Goal: Information Seeking & Learning: Check status

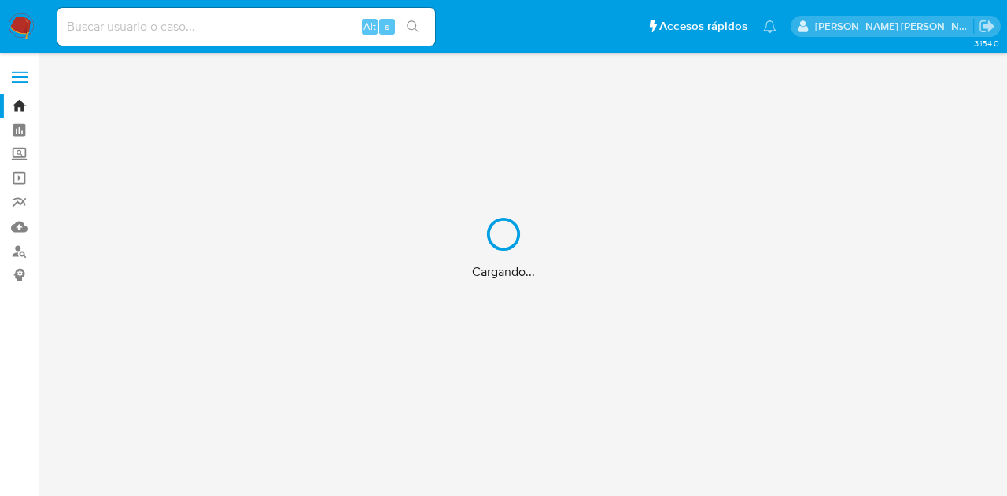
drag, startPoint x: 254, startPoint y: 35, endPoint x: 241, endPoint y: 23, distance: 18.4
click at [253, 34] on div "Cargando..." at bounding box center [503, 248] width 1007 height 496
click at [237, 18] on div "Cargando..." at bounding box center [503, 248] width 1007 height 496
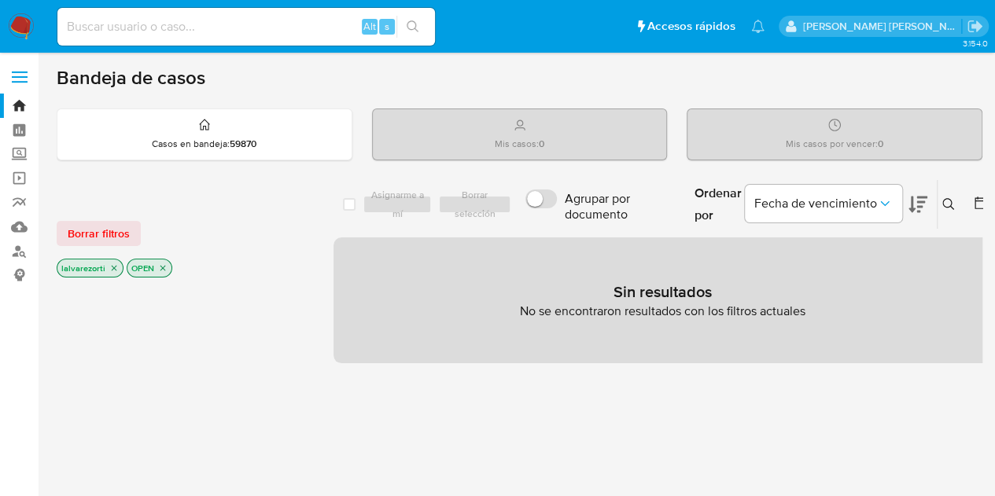
click at [241, 26] on input at bounding box center [246, 27] width 378 height 20
click at [165, 266] on p "OPEN" at bounding box center [149, 268] width 44 height 17
click at [164, 265] on icon "close-filter" at bounding box center [162, 267] width 9 height 9
click at [115, 265] on icon "close-filter" at bounding box center [113, 269] width 9 height 9
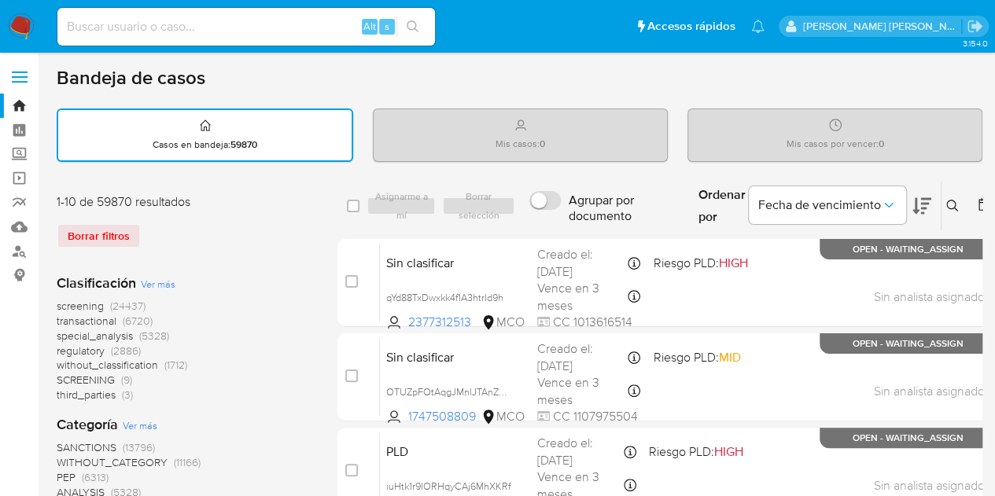
click at [209, 17] on div "Alt s" at bounding box center [246, 27] width 378 height 38
click at [208, 28] on input at bounding box center [246, 27] width 378 height 20
paste input "2336204"
type input "2336204"
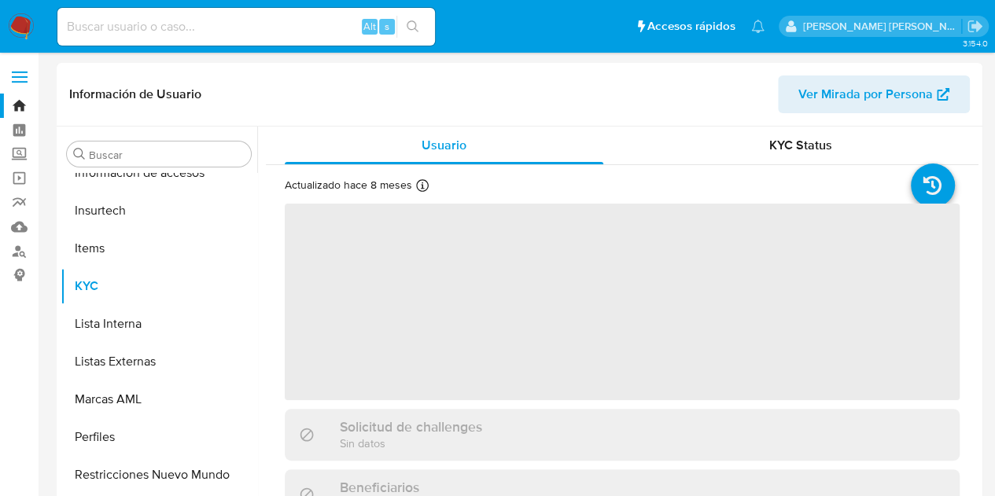
scroll to position [665, 0]
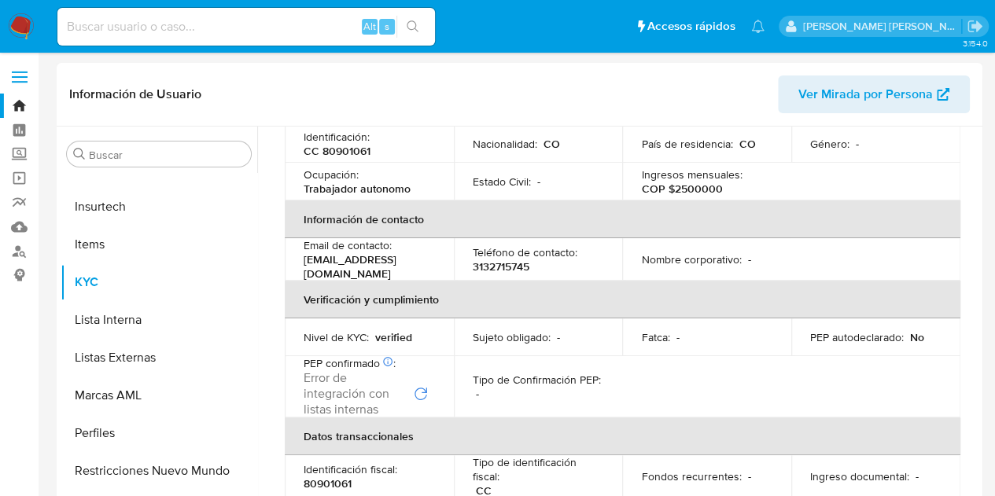
select select "10"
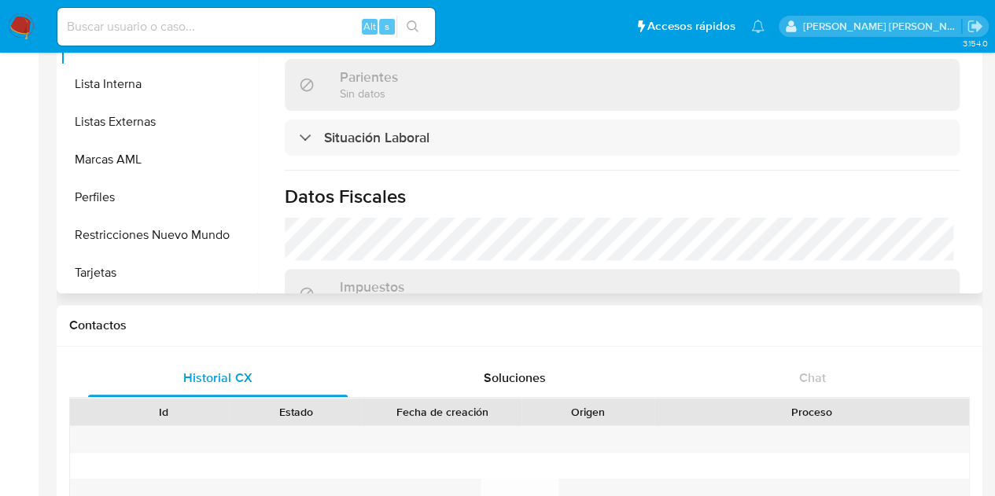
scroll to position [433, 0]
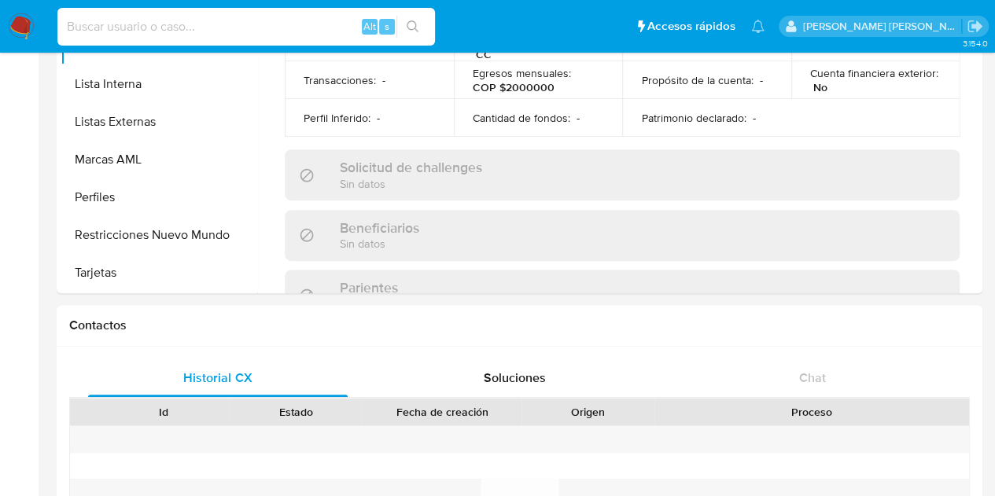
click at [299, 33] on input at bounding box center [246, 27] width 378 height 20
paste input "6884848"
type input "6884848"
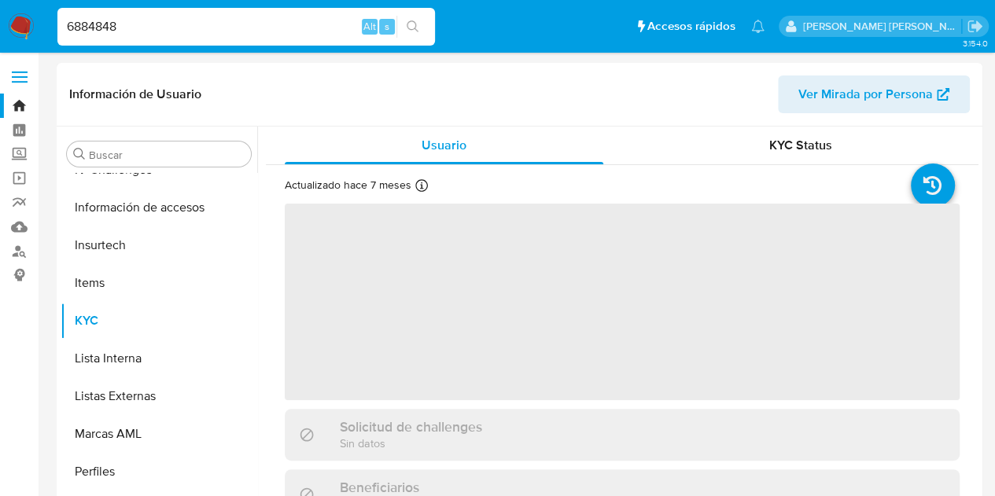
scroll to position [665, 0]
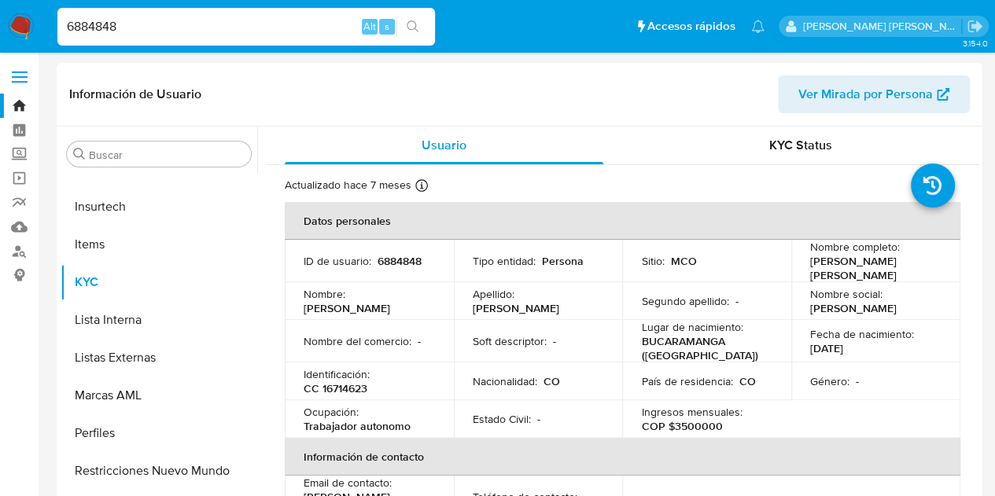
select select "10"
